Goal: Obtain resource: Download file/media

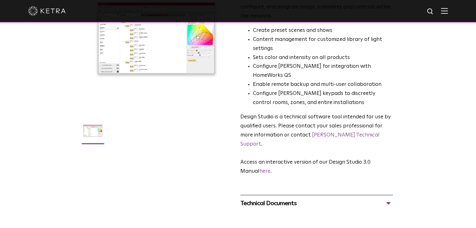
scroll to position [81, 0]
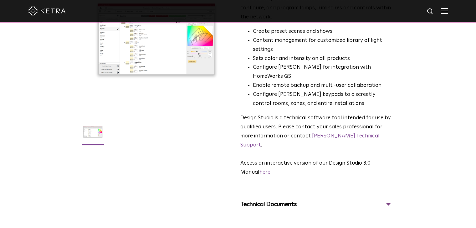
click at [270, 170] on link "here" at bounding box center [264, 172] width 11 height 5
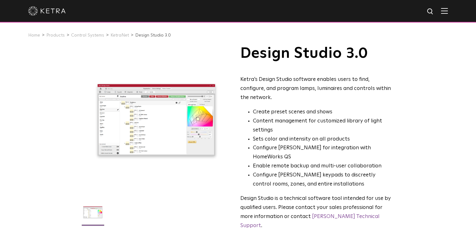
scroll to position [0, 0]
click at [141, 124] on div at bounding box center [156, 120] width 149 height 149
click at [446, 13] on img at bounding box center [444, 11] width 7 height 6
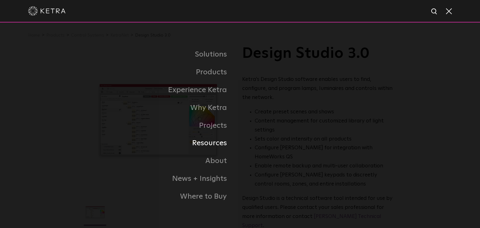
click at [219, 150] on link "Resources" at bounding box center [162, 144] width 156 height 18
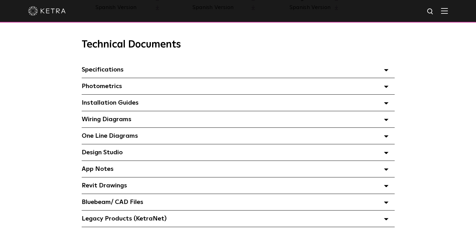
scroll to position [438, 0]
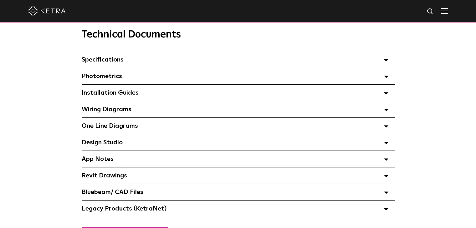
click at [386, 144] on polygon at bounding box center [386, 143] width 4 height 2
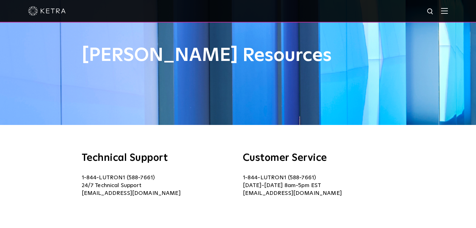
scroll to position [0, 0]
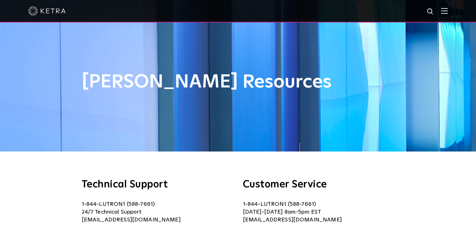
click at [448, 10] on img at bounding box center [444, 11] width 7 height 6
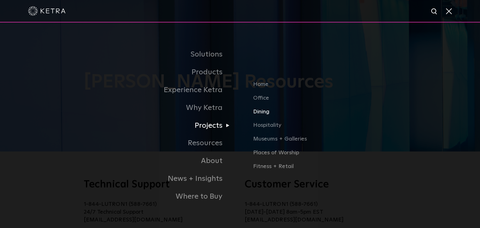
click at [287, 119] on link "Dining" at bounding box center [351, 115] width 196 height 14
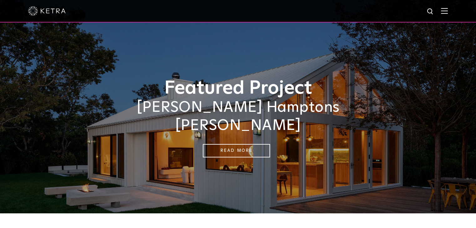
drag, startPoint x: 238, startPoint y: 164, endPoint x: 221, endPoint y: 12, distance: 152.6
click at [221, 12] on div at bounding box center [237, 11] width 419 height 22
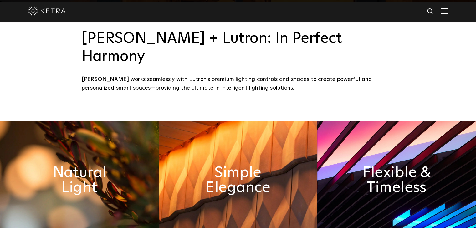
scroll to position [250, 0]
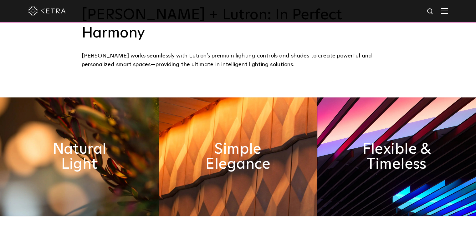
click at [33, 13] on img at bounding box center [47, 10] width 38 height 9
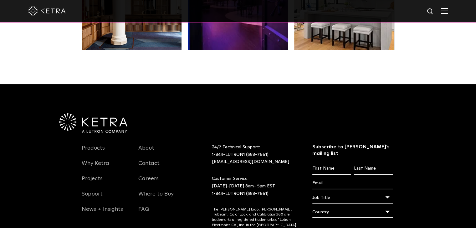
scroll to position [1315, 0]
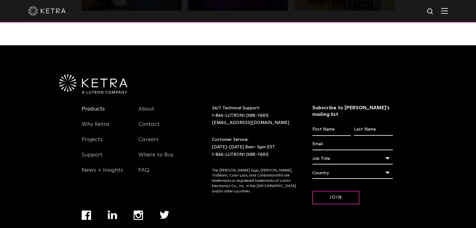
click at [99, 106] on link "Products" at bounding box center [93, 113] width 23 height 14
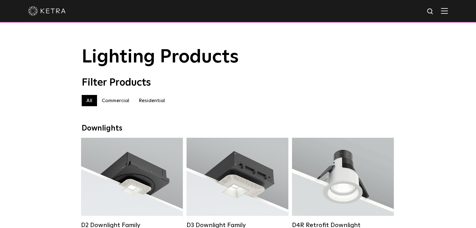
click at [447, 13] on img at bounding box center [444, 11] width 7 height 6
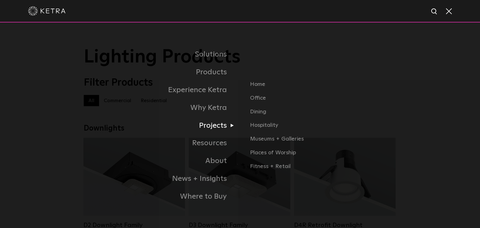
click at [126, 123] on link "Projects" at bounding box center [162, 126] width 156 height 18
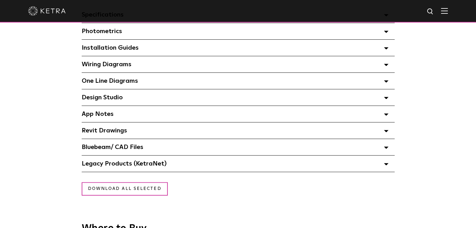
scroll to position [500, 0]
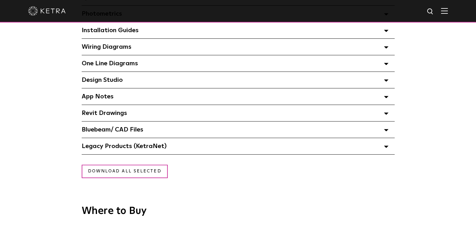
click at [384, 82] on icon at bounding box center [386, 80] width 4 height 2
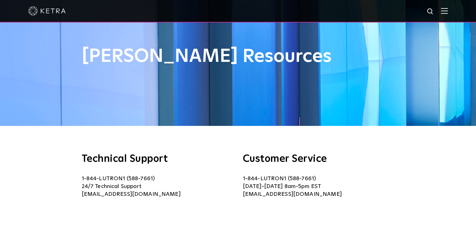
scroll to position [0, 0]
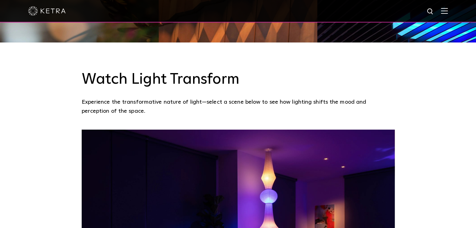
scroll to position [408, 0]
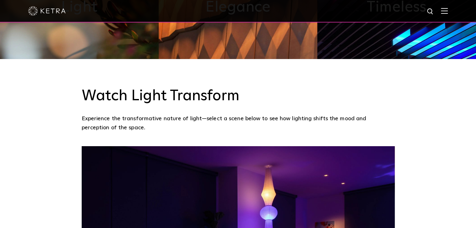
click at [456, 11] on div at bounding box center [238, 11] width 476 height 23
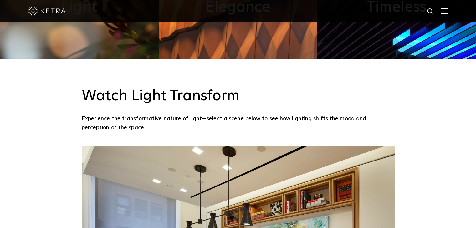
click at [455, 11] on div at bounding box center [238, 11] width 476 height 23
click at [448, 13] on img at bounding box center [444, 11] width 7 height 6
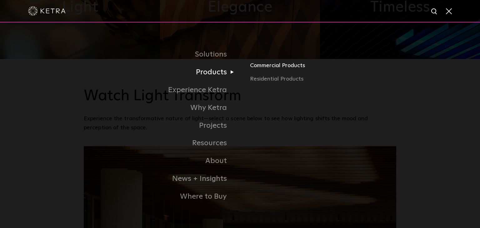
click at [270, 68] on link "Commercial Products" at bounding box center [323, 68] width 146 height 14
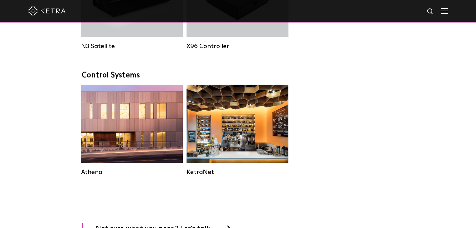
scroll to position [876, 0]
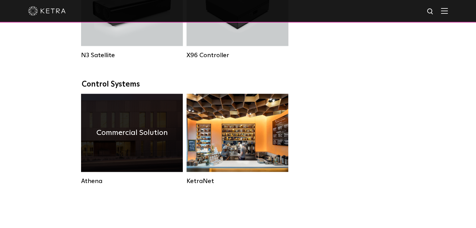
drag, startPoint x: 147, startPoint y: 145, endPoint x: 150, endPoint y: 143, distance: 4.1
click at [147, 139] on h4 "Commercial Solution" at bounding box center [131, 133] width 71 height 12
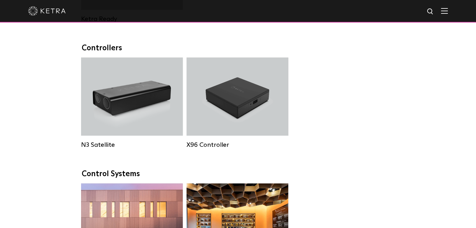
scroll to position [782, 0]
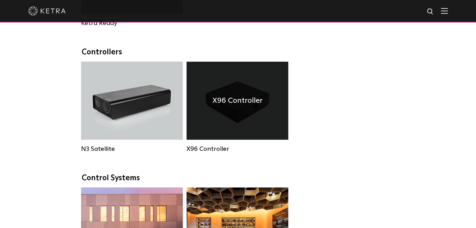
click at [236, 107] on h4 "X96 Controller" at bounding box center [237, 101] width 50 height 12
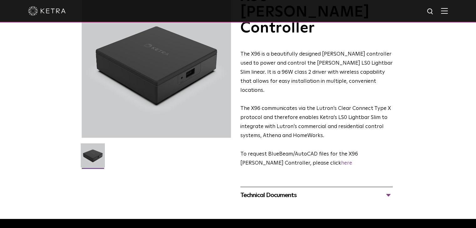
scroll to position [63, 0]
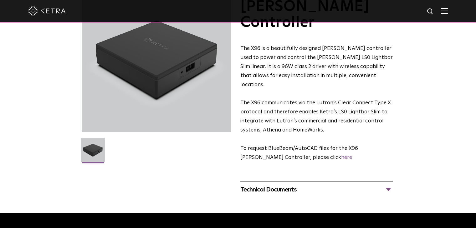
click at [388, 185] on div "Technical Documents" at bounding box center [316, 190] width 152 height 10
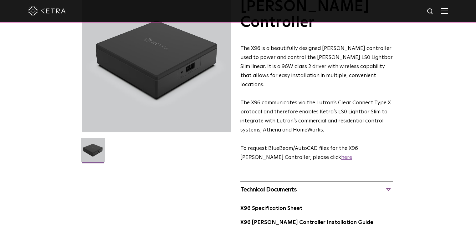
click at [341, 155] on link "here" at bounding box center [346, 157] width 11 height 5
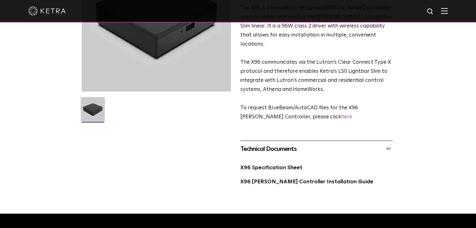
scroll to position [93, 0]
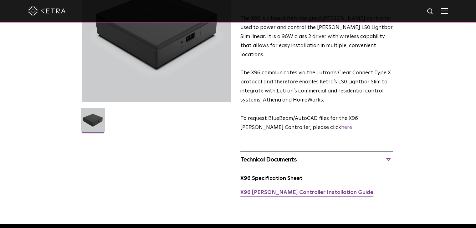
drag, startPoint x: 290, startPoint y: 152, endPoint x: 294, endPoint y: 155, distance: 4.9
click at [290, 190] on link "X96 [PERSON_NAME] Controller Installation Guide" at bounding box center [306, 192] width 133 height 5
